Goal: Navigation & Orientation: Understand site structure

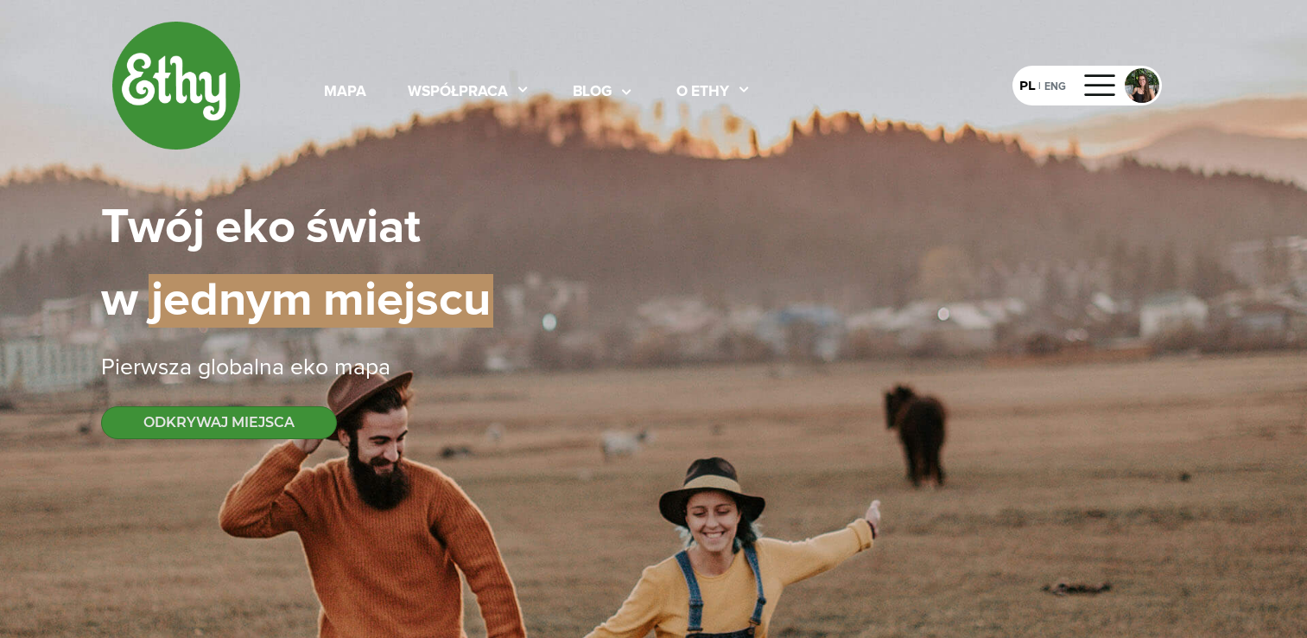
select select
click at [722, 90] on div "O ethy" at bounding box center [703, 92] width 53 height 22
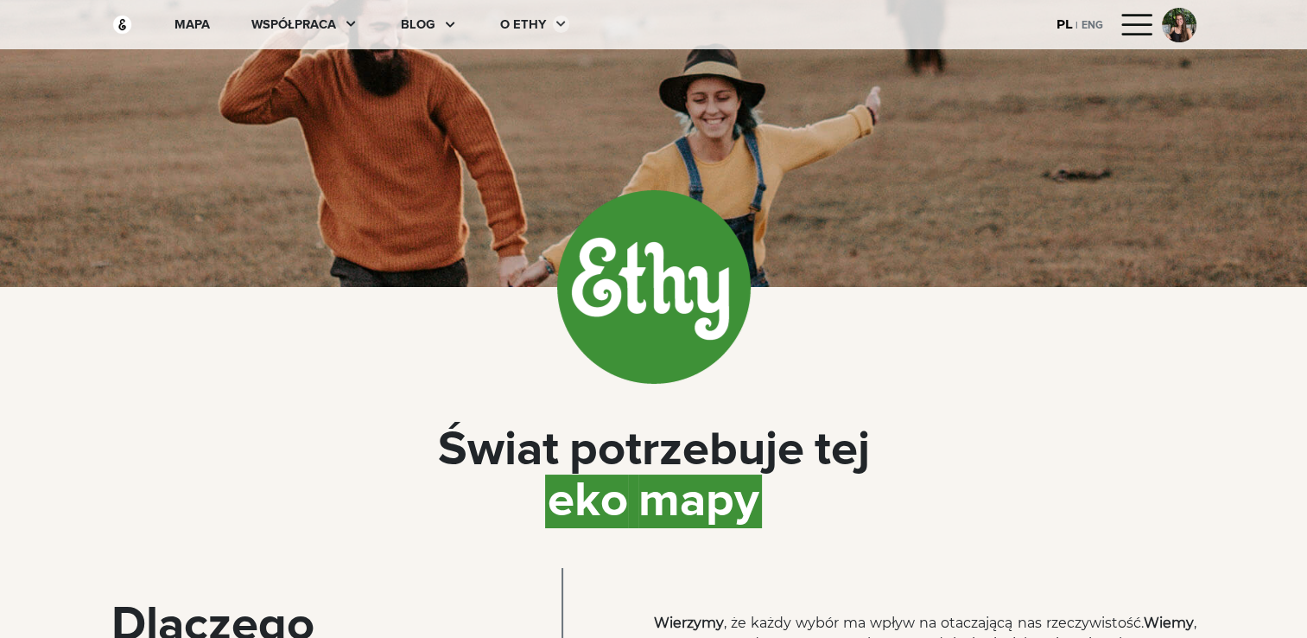
click at [550, 26] on div at bounding box center [557, 24] width 23 height 17
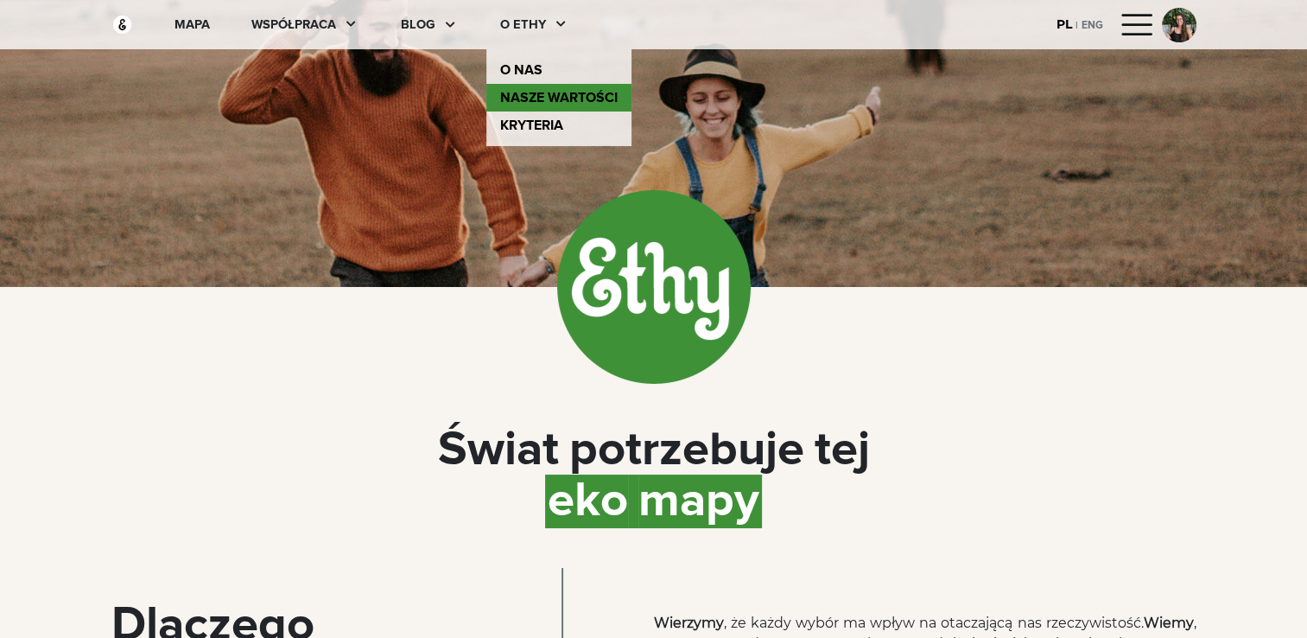
click at [565, 102] on link "Nasze wartości" at bounding box center [559, 98] width 145 height 28
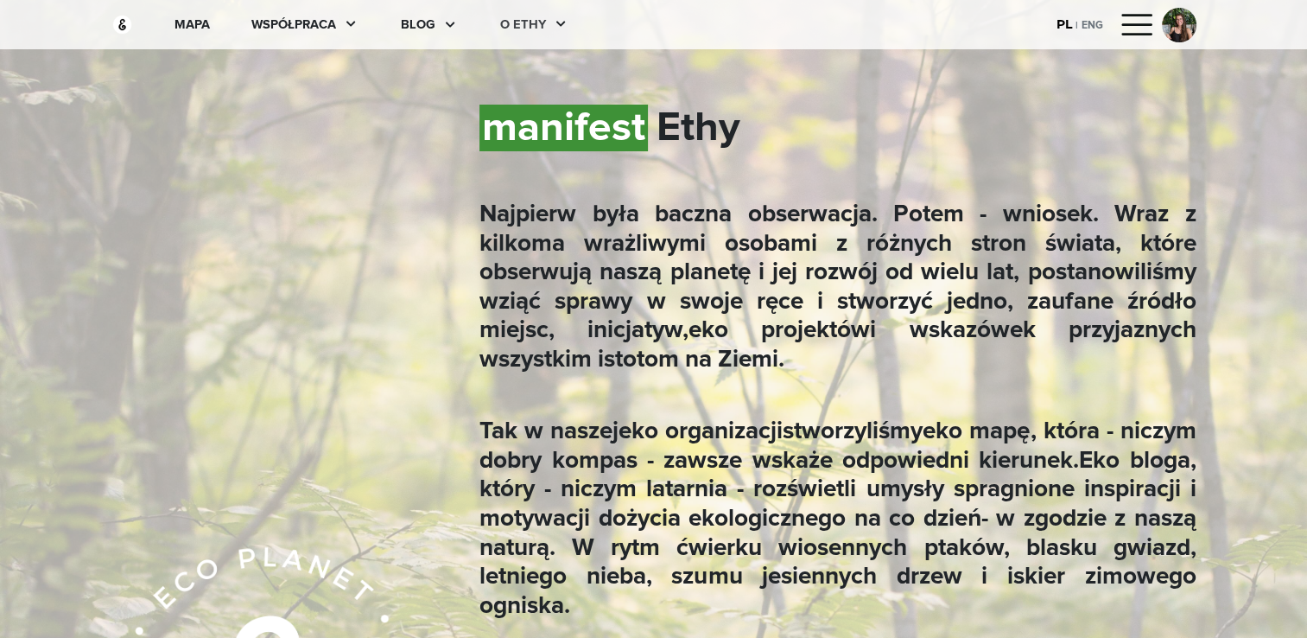
click at [539, 16] on div "O ethy" at bounding box center [523, 25] width 46 height 19
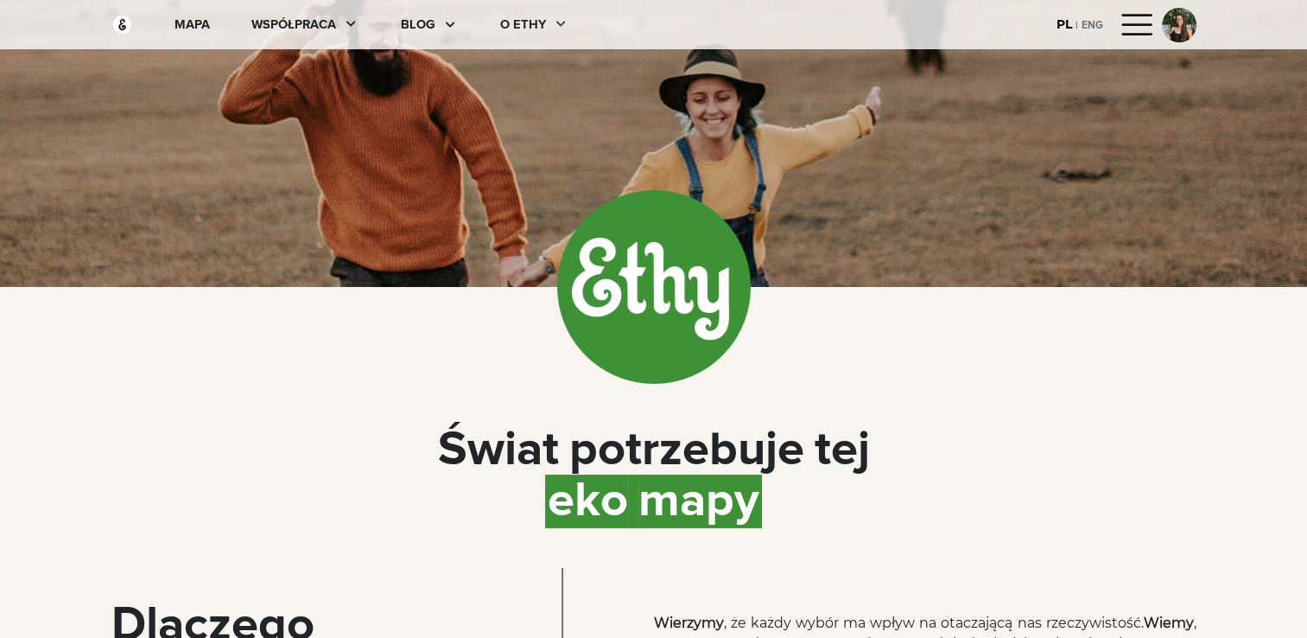
click at [546, 29] on div at bounding box center [557, 24] width 23 height 17
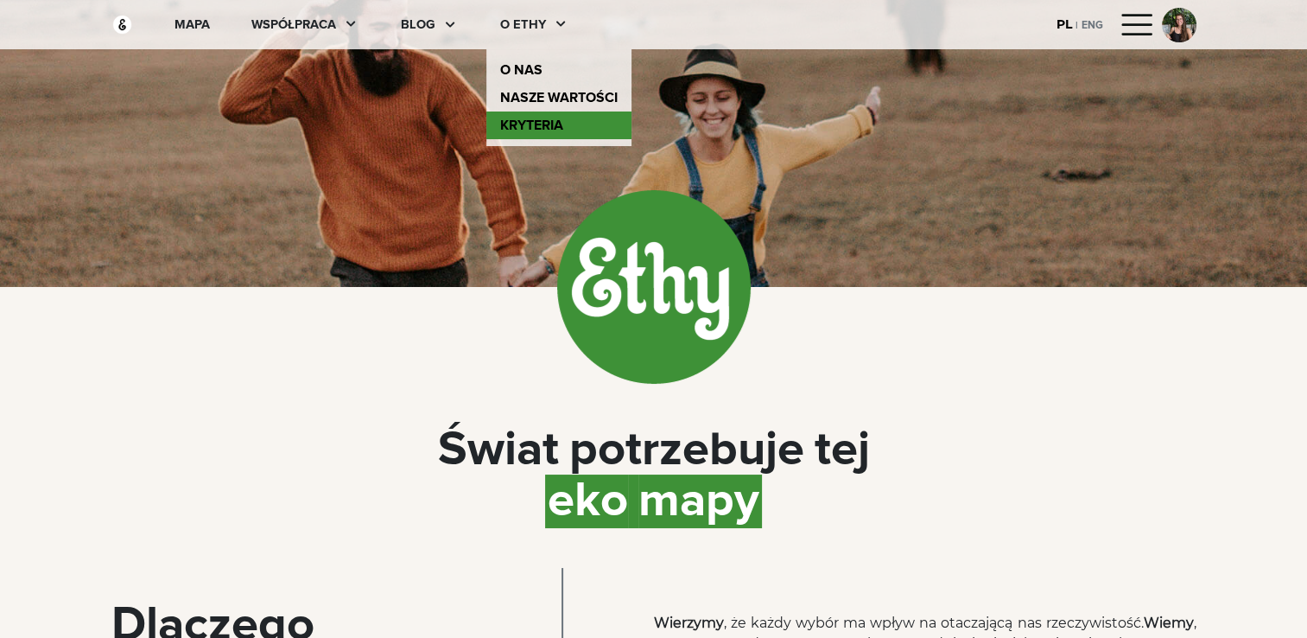
click at [547, 118] on link "kryteria" at bounding box center [559, 125] width 145 height 28
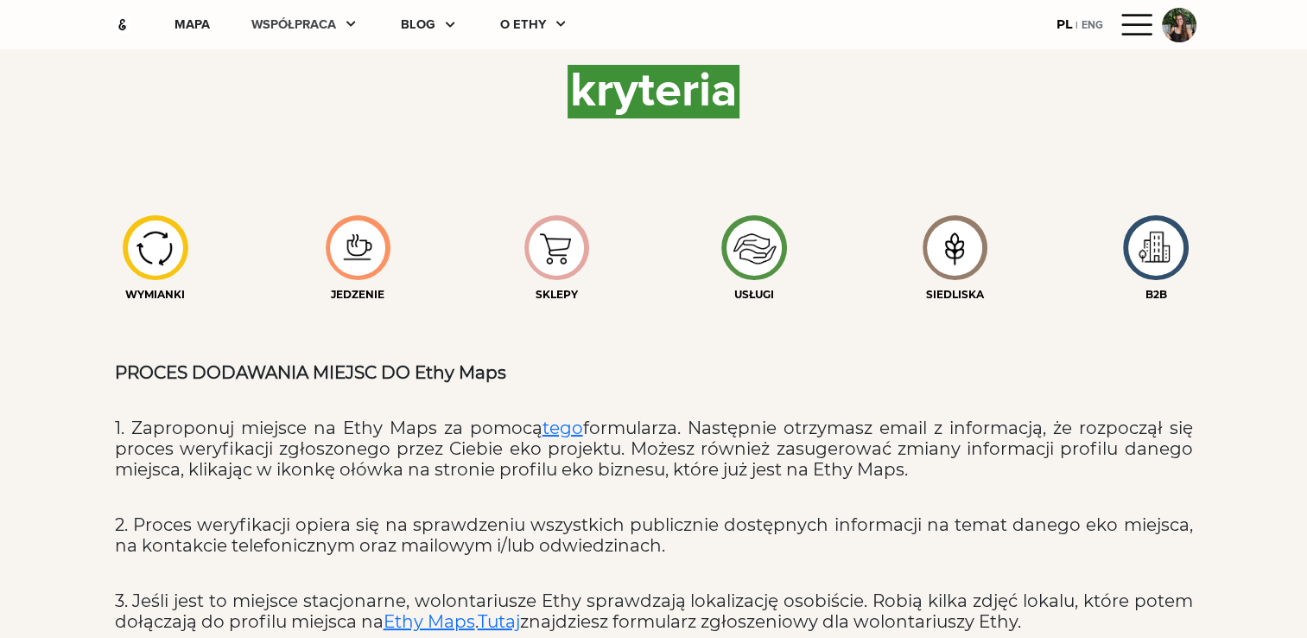
click at [328, 19] on div "współpraca" at bounding box center [293, 25] width 85 height 19
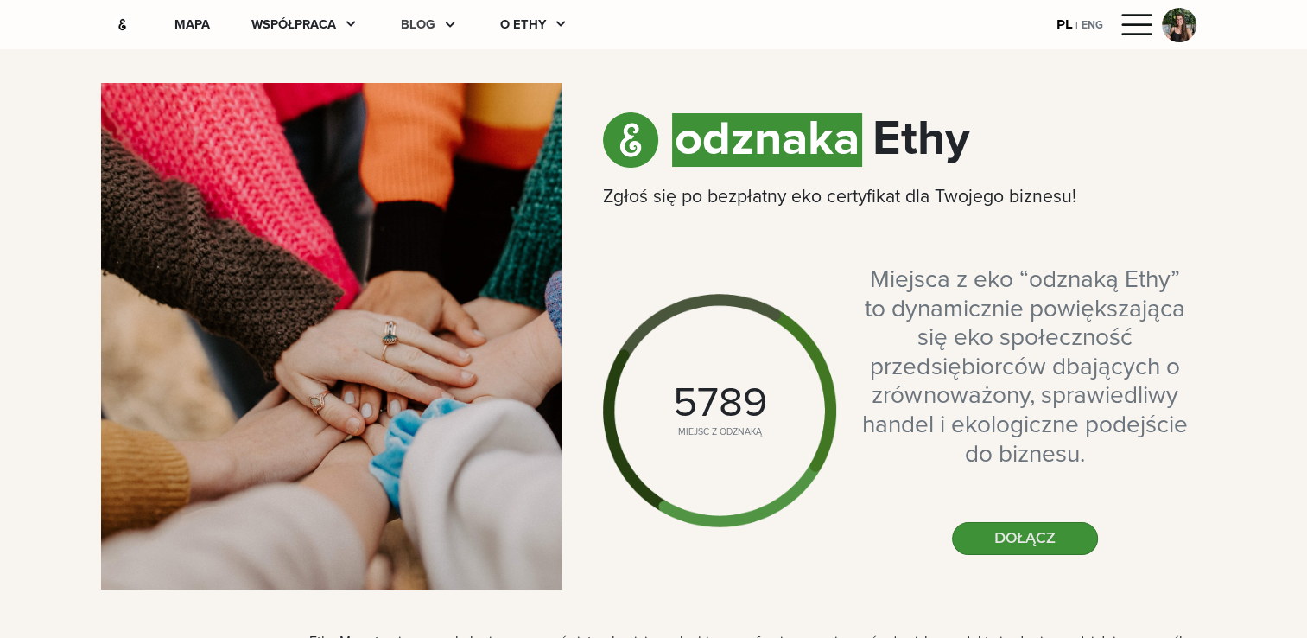
click at [420, 24] on div "blog" at bounding box center [418, 25] width 35 height 19
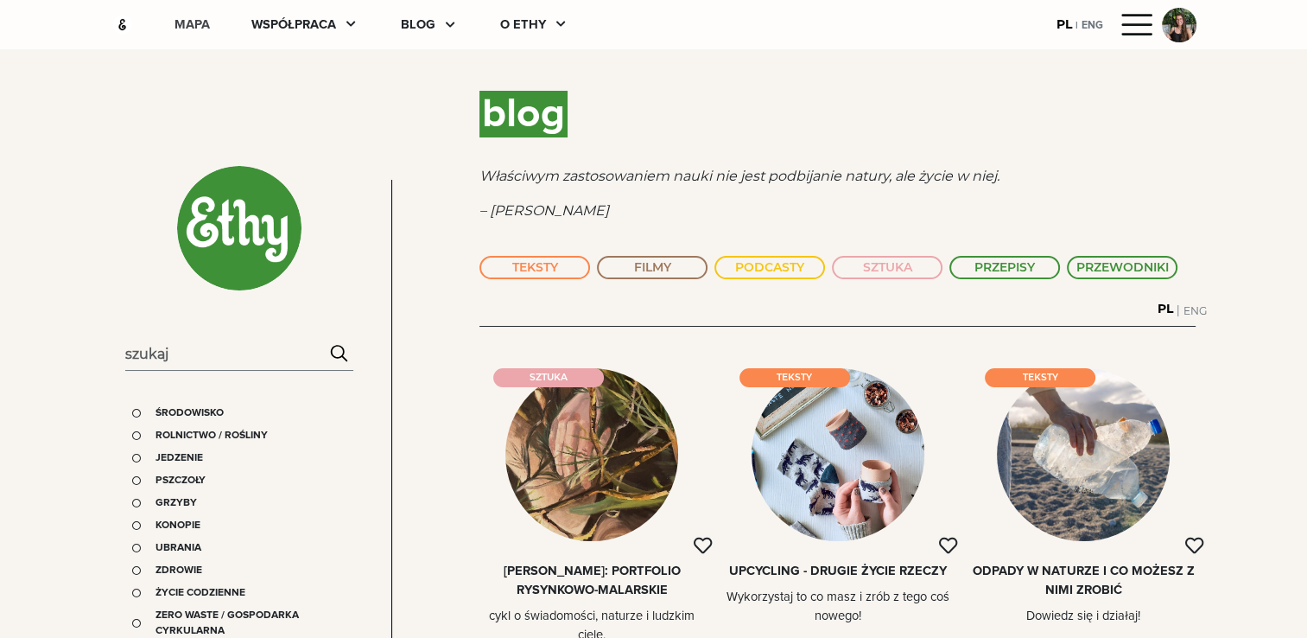
click at [192, 25] on div "mapa" at bounding box center [192, 25] width 35 height 19
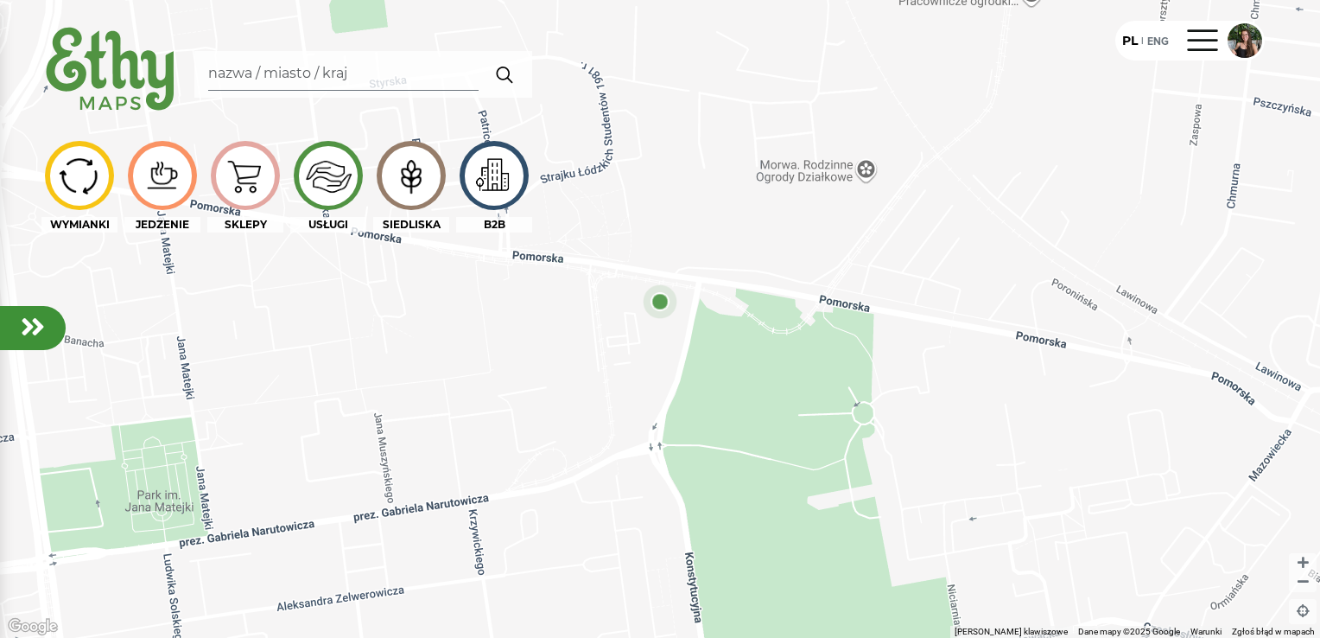
click at [111, 51] on img at bounding box center [110, 70] width 139 height 99
click at [132, 67] on img at bounding box center [110, 70] width 139 height 99
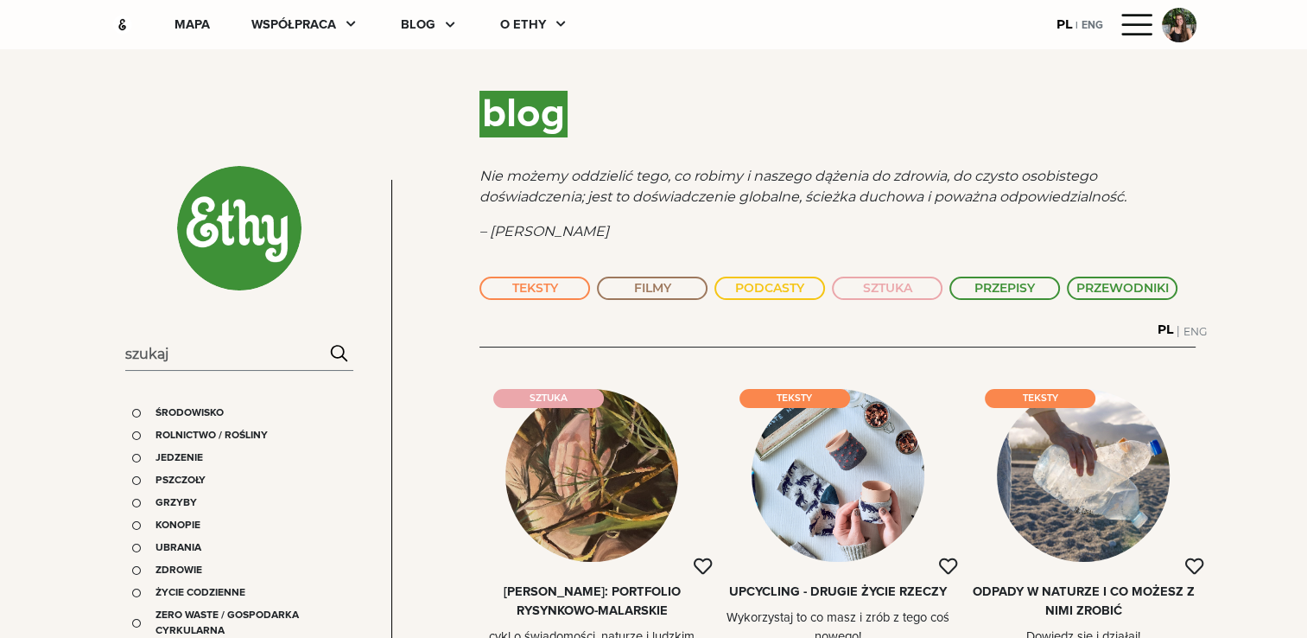
click at [122, 22] on img at bounding box center [122, 25] width 22 height 22
select select
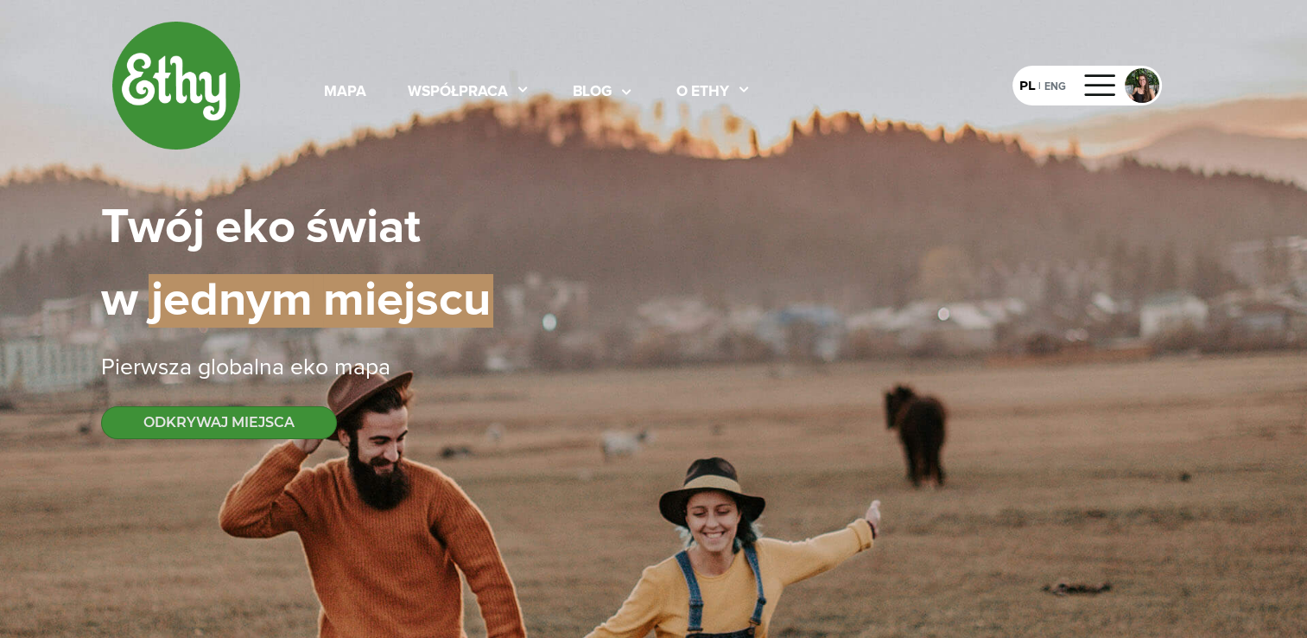
click at [437, 448] on div "mapa współpraca blog O ethy PL | ENG Twój | eko | świat w | jednym | miejscu Pi…" at bounding box center [654, 230] width 1106 height 460
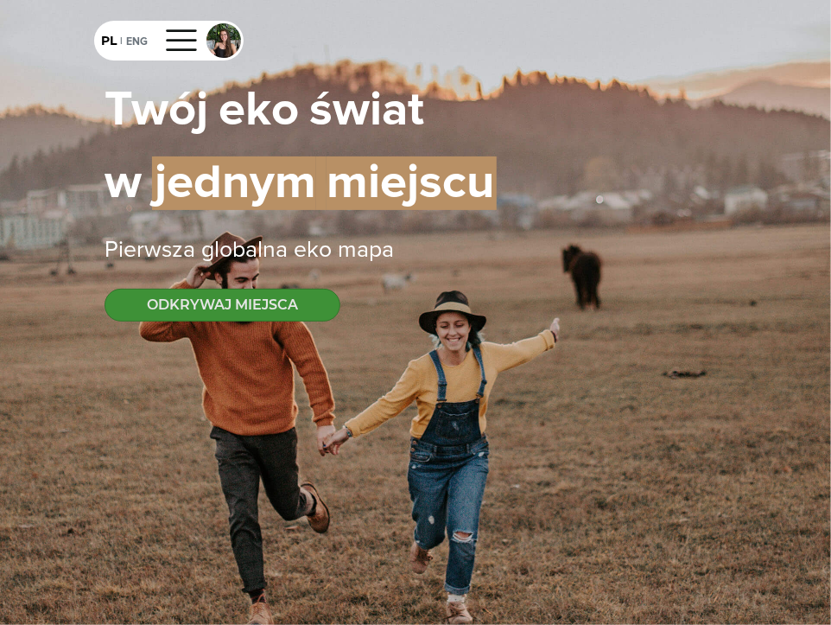
click at [786, 47] on div "mapa współpraca blog O ethy PL | ENG Twój | eko | świat w | jednym | miejscu Pi…" at bounding box center [415, 312] width 831 height 625
click at [325, 58] on div "mapa współpraca blog O ethy PL | ENG" at bounding box center [416, 41] width 664 height 40
